Goal: Find contact information: Find contact information

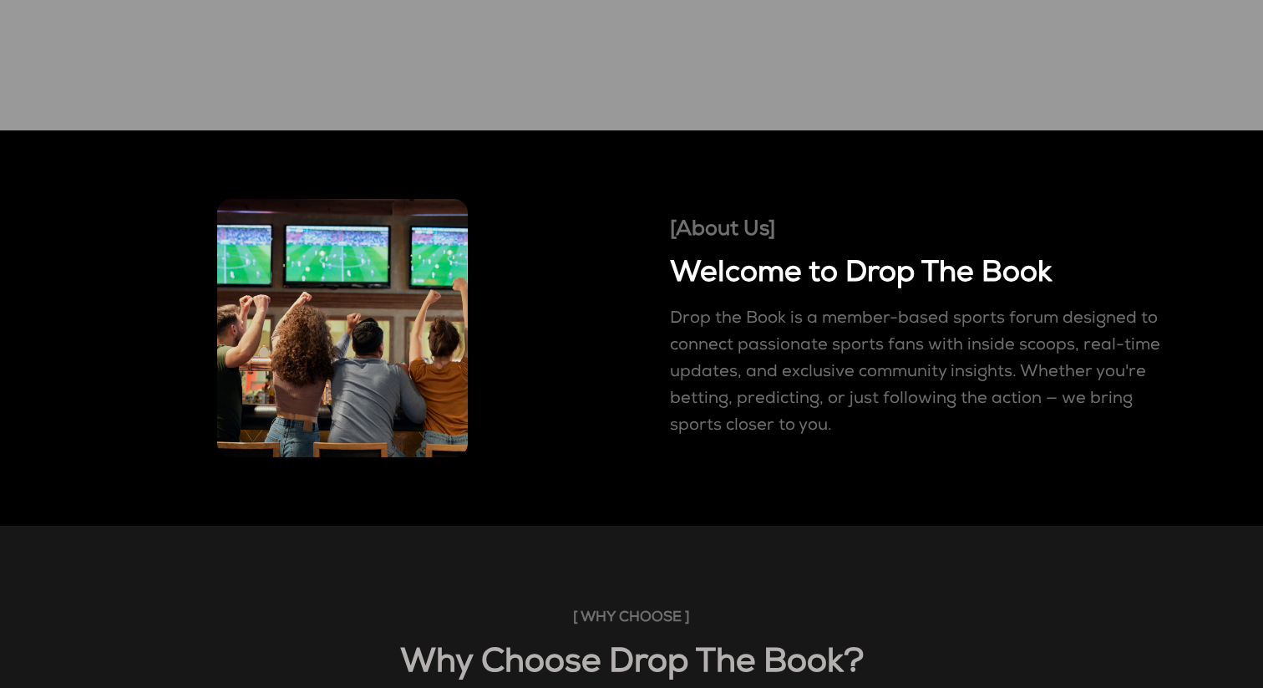
scroll to position [562, 0]
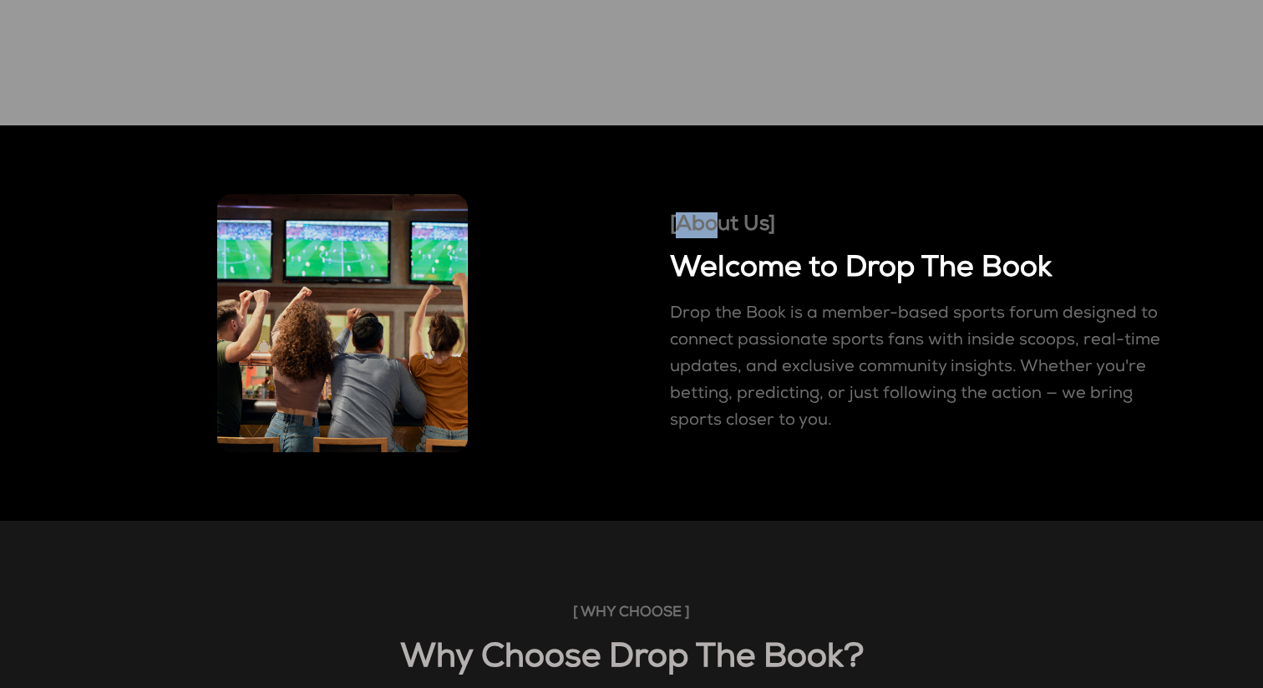
drag, startPoint x: 715, startPoint y: 227, endPoint x: 678, endPoint y: 224, distance: 36.9
click at [678, 224] on h4 "[About Us]" at bounding box center [920, 225] width 501 height 26
click at [655, 236] on div "[About Us] Welcome to Drop The Book Drop the Book is a member-based sports foru…" at bounding box center [631, 322] width 1246 height 311
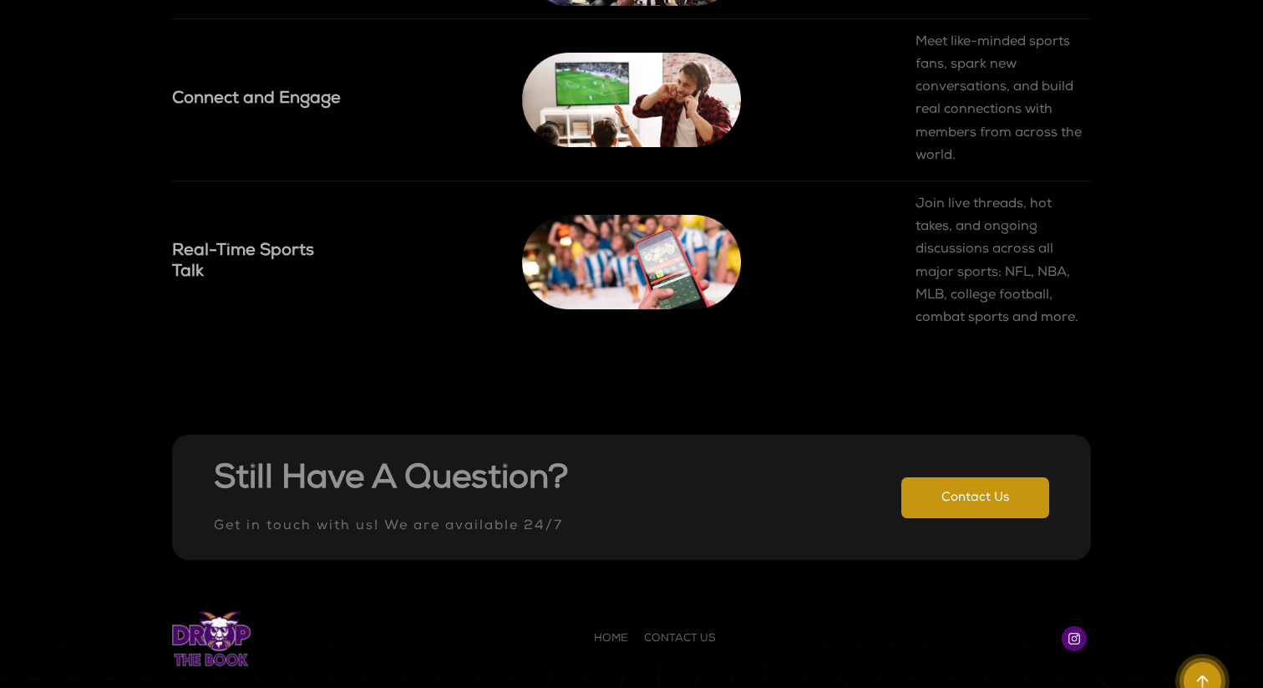
scroll to position [2112, 0]
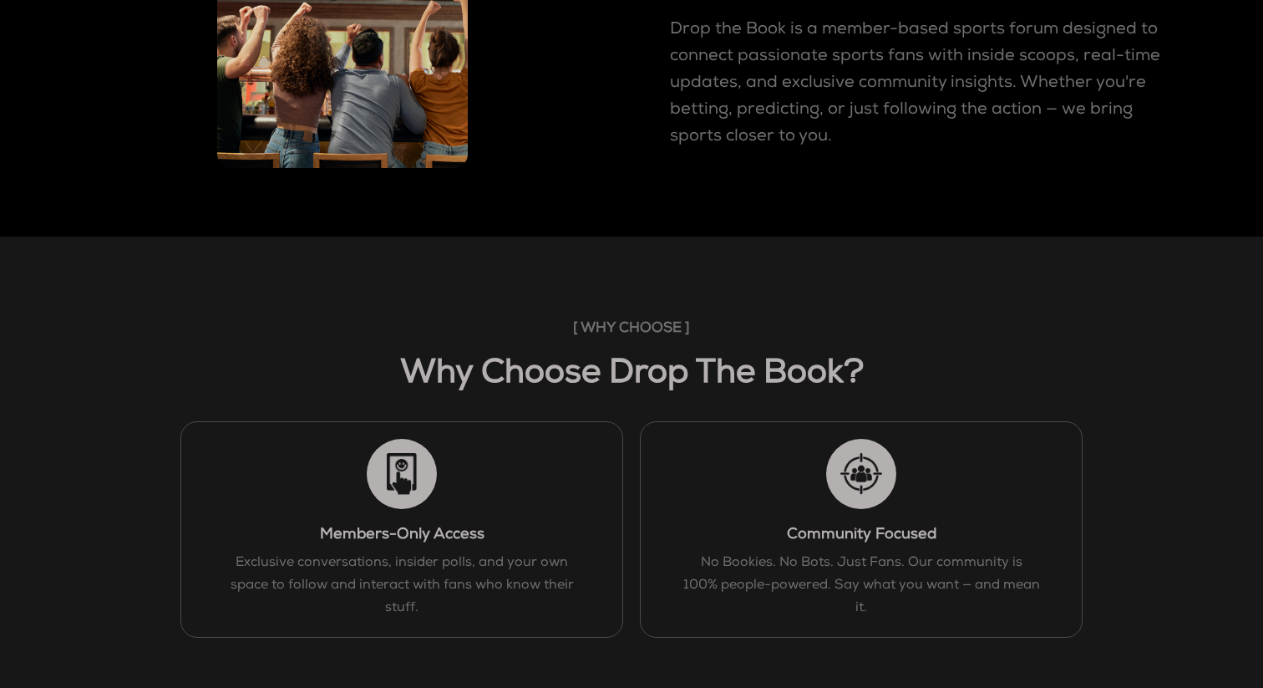
scroll to position [0, 0]
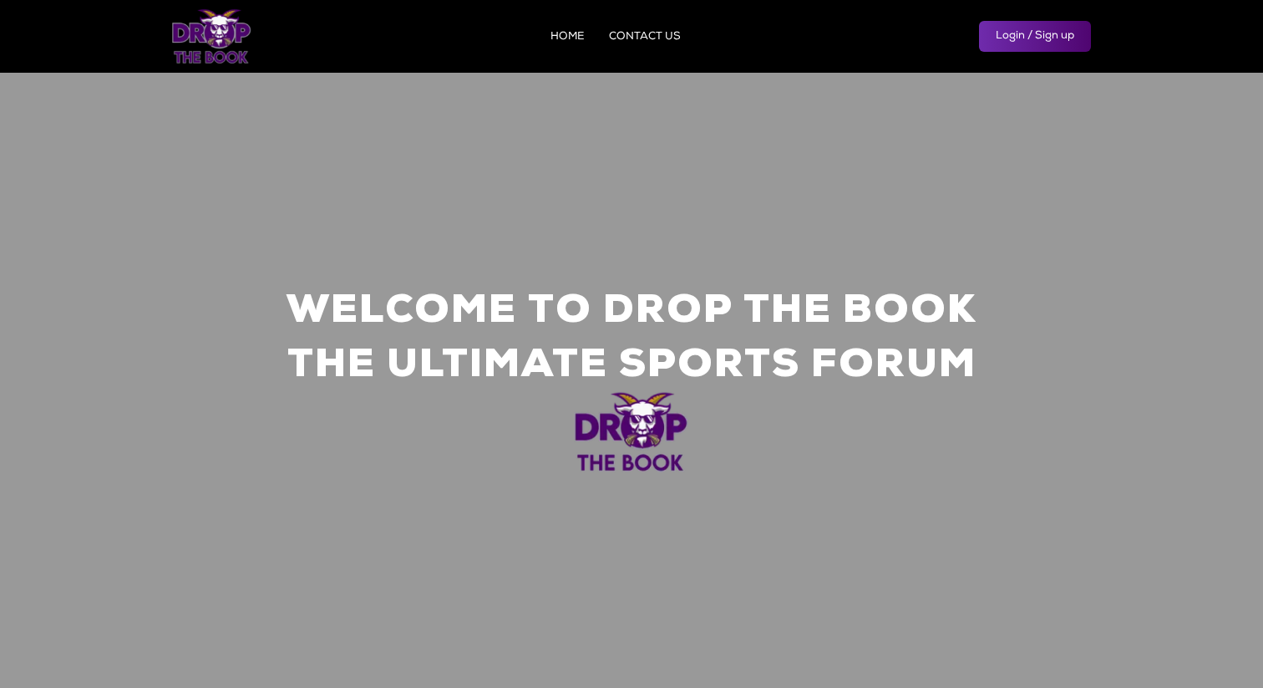
click at [638, 35] on link "CONTACT US" at bounding box center [645, 37] width 72 height 11
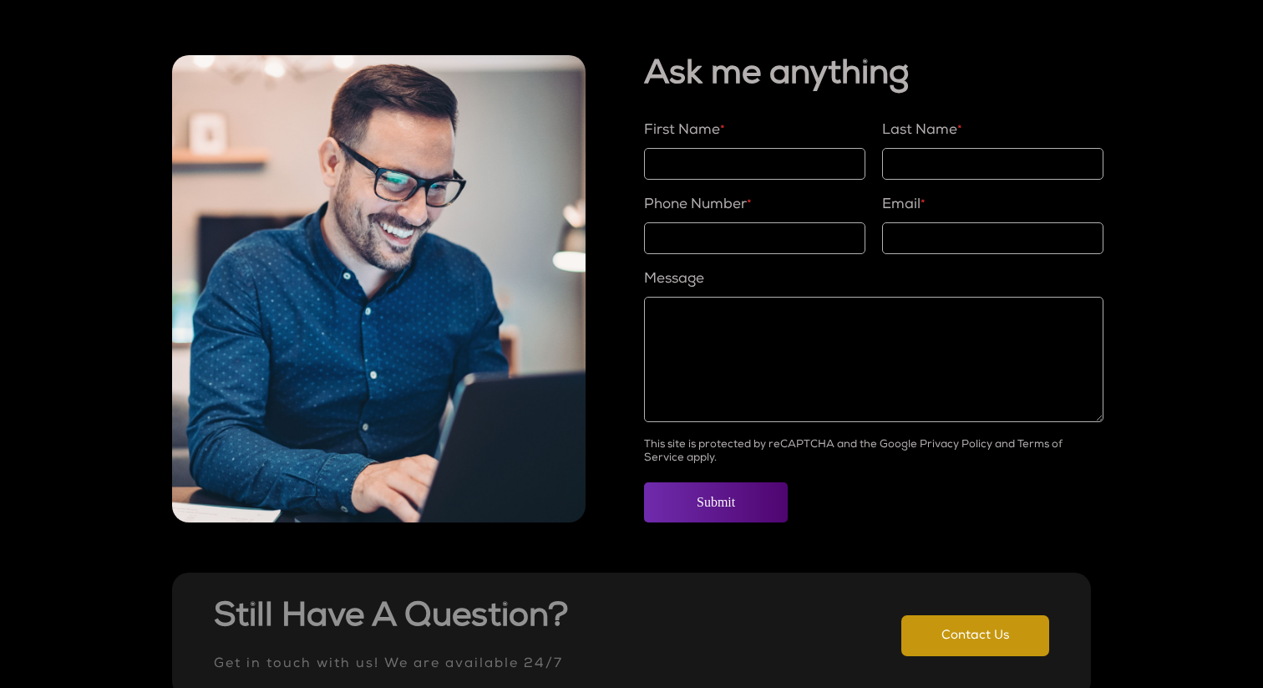
scroll to position [867, 0]
